Goal: Task Accomplishment & Management: Manage account settings

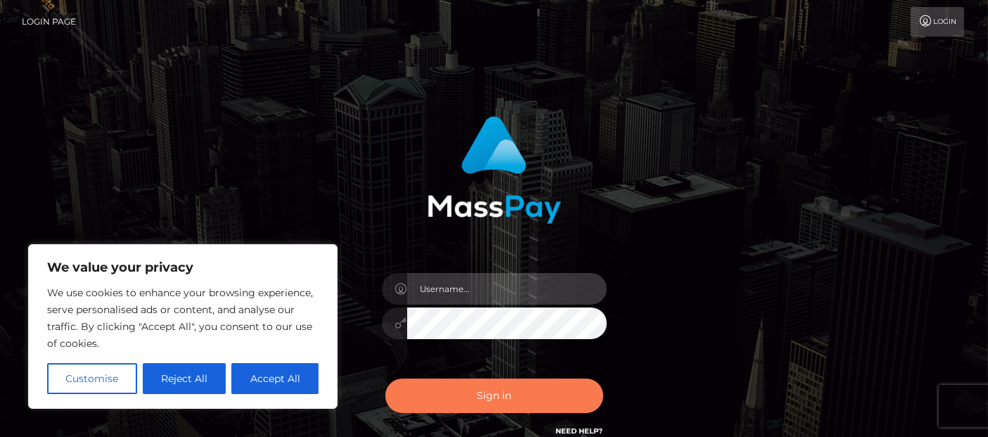
type input "Cyrus.Ace"
click at [492, 411] on button "Sign in" at bounding box center [494, 395] width 218 height 34
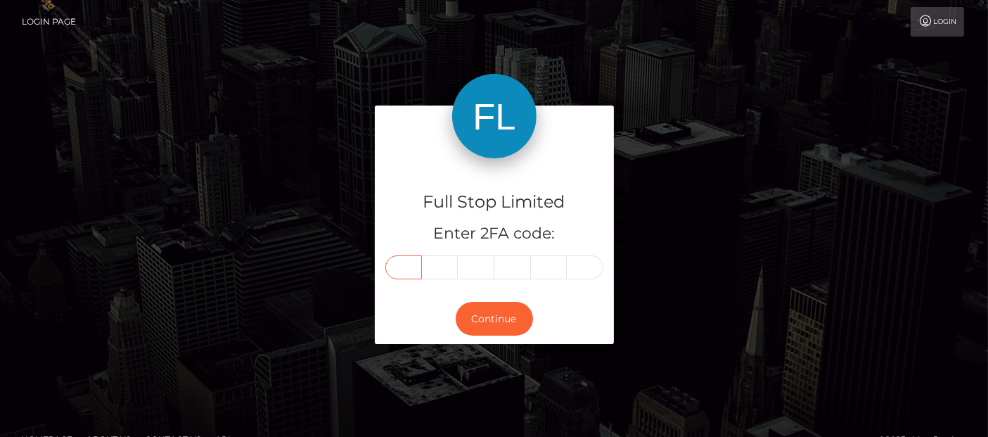
click at [406, 267] on input "text" at bounding box center [403, 267] width 37 height 24
type input "6"
type input "3"
type input "5"
type input "7"
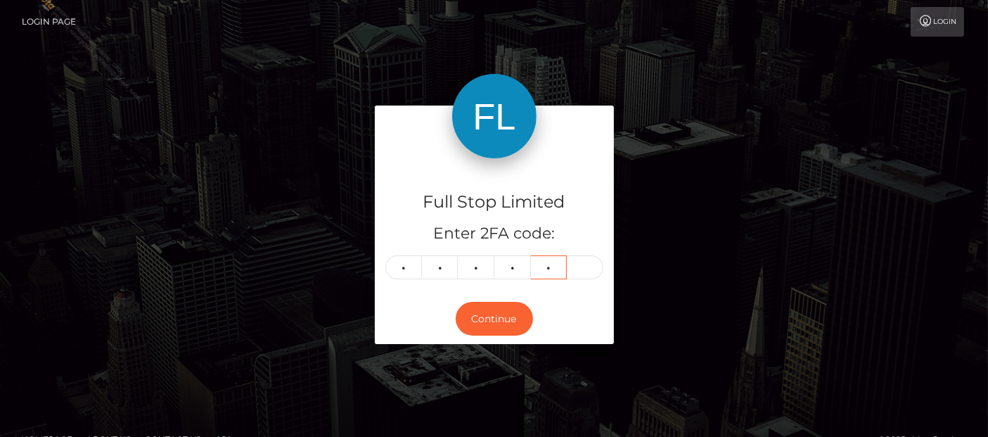
type input "3"
type input "8"
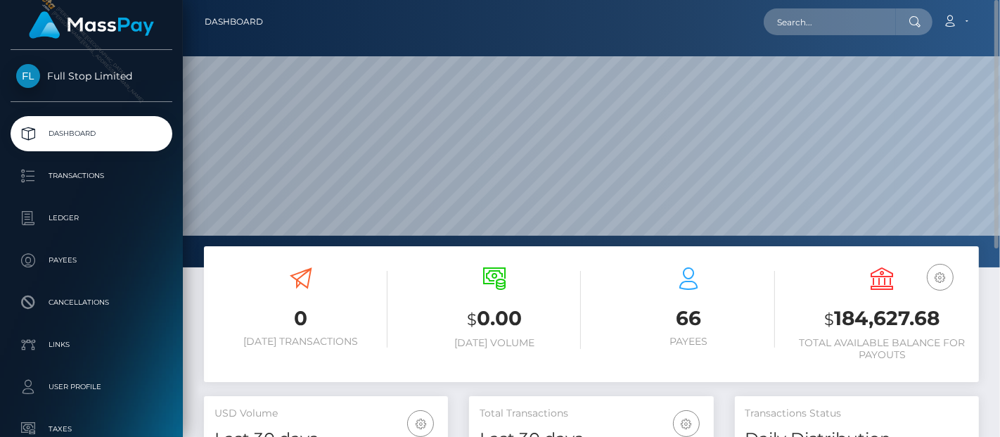
click at [896, 334] on div "USD Balance $ 184,627.68 Total Available Balance for Payouts" at bounding box center [882, 314] width 173 height 94
click at [886, 314] on h3 "$ 184,627.68" at bounding box center [882, 318] width 173 height 29
click at [884, 306] on h3 "$ 184,627.68" at bounding box center [882, 318] width 173 height 29
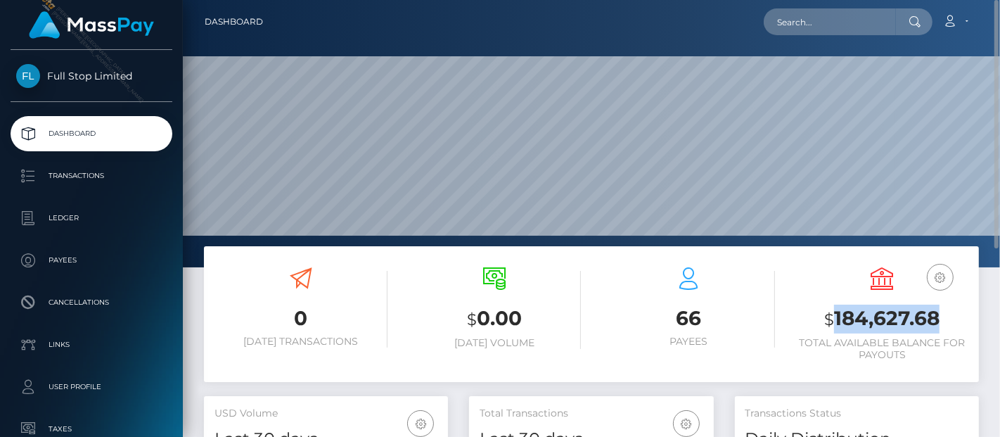
click at [884, 307] on h3 "$ 184,627.68" at bounding box center [882, 318] width 173 height 29
